Goal: Task Accomplishment & Management: Complete application form

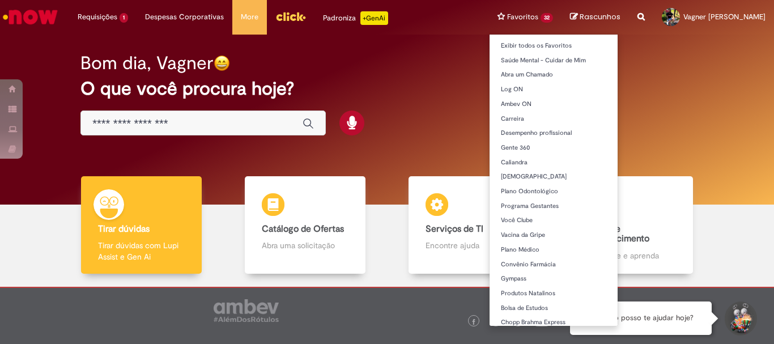
click at [520, 18] on li "Favoritos 32 Exibir todos os Favoritos Saúde Mental - Cuidar de Mim Abra um [GE…" at bounding box center [525, 17] width 73 height 34
click at [542, 16] on li "Favoritos 32 Exibir todos os Favoritos Saúde Mental - Cuidar de Mim Abra um [GE…" at bounding box center [525, 17] width 73 height 34
click at [515, 20] on li "Favoritos 32 Exibir todos os Favoritos Saúde Mental - Cuidar de Mim Abra um [GE…" at bounding box center [525, 17] width 73 height 34
click at [517, 17] on li "Favoritos 32 Exibir todos os Favoritos Saúde Mental - Cuidar de Mim Abra um [GE…" at bounding box center [525, 17] width 73 height 34
click at [543, 17] on li "Favoritos 32 Exibir todos os Favoritos Saúde Mental - Cuidar de Mim Abra um [GE…" at bounding box center [525, 17] width 73 height 34
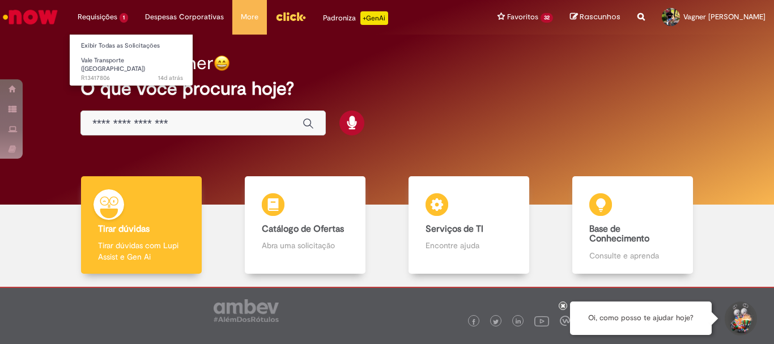
click at [116, 11] on li "Requisições 1 Exibir Todas as Solicitações Vale Transporte (VT) 14d atrás 14 di…" at bounding box center [102, 17] width 67 height 34
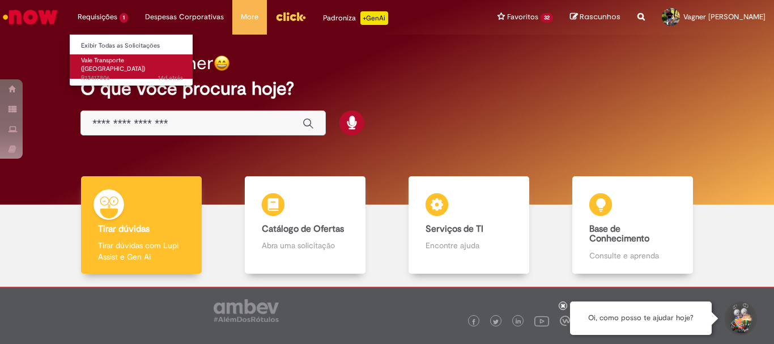
click at [104, 62] on span "Vale Transporte ([GEOGRAPHIC_DATA])" at bounding box center [113, 65] width 64 height 18
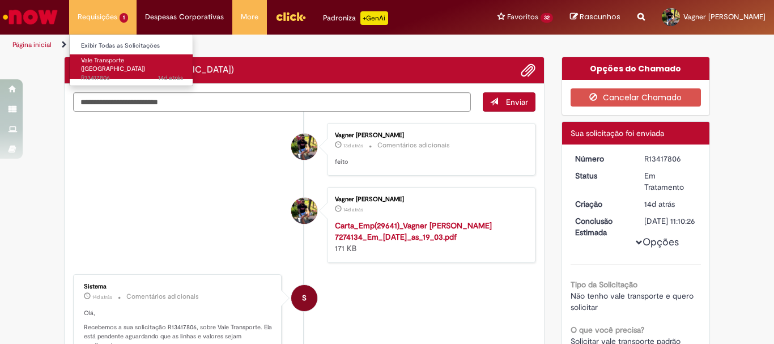
click at [114, 62] on span "Vale Transporte ([GEOGRAPHIC_DATA])" at bounding box center [113, 65] width 64 height 18
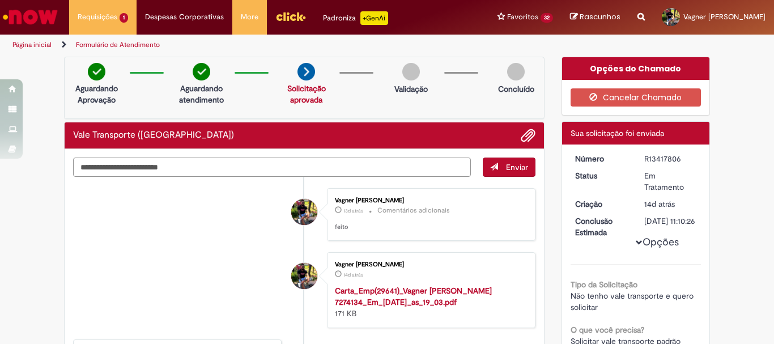
click at [372, 170] on textarea "Digite sua mensagem aqui..." at bounding box center [272, 166] width 398 height 19
type textarea "*"
type textarea "***"
click at [506, 164] on span "Enviar" at bounding box center [517, 167] width 22 height 10
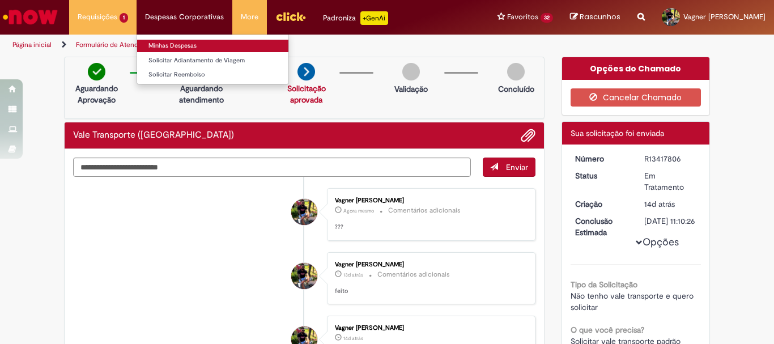
click at [174, 46] on link "Minhas Despesas" at bounding box center [212, 46] width 151 height 12
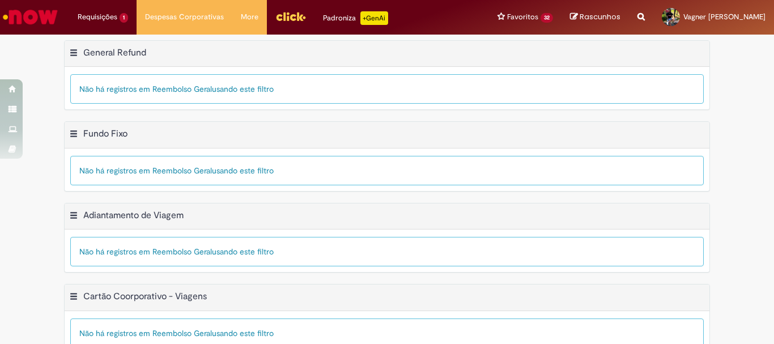
click at [285, 17] on img "Menu Cabeçalho" at bounding box center [290, 16] width 31 height 17
